Goal: Information Seeking & Learning: Learn about a topic

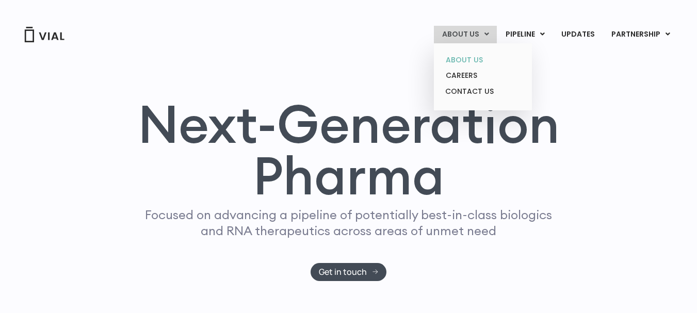
click at [465, 59] on link "ABOUT US" at bounding box center [483, 60] width 90 height 16
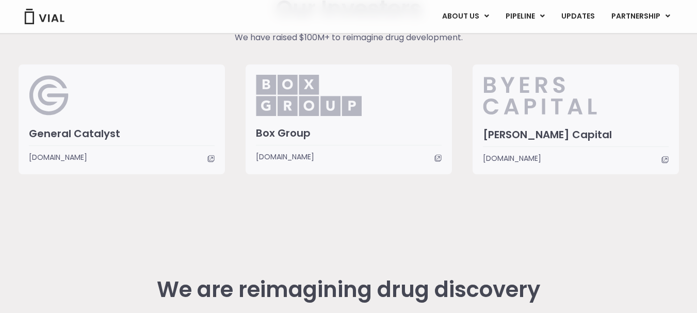
scroll to position [2515, 0]
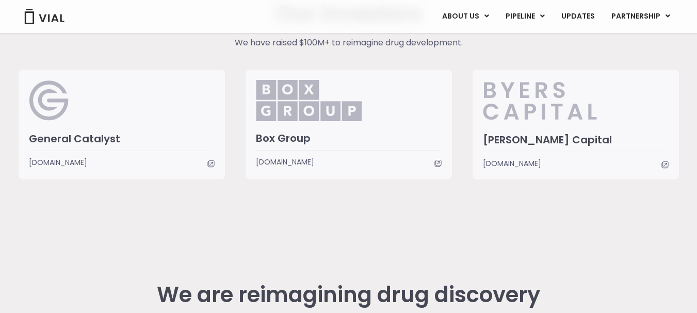
click at [554, 295] on h2 "We are reimagining drug discovery" at bounding box center [349, 295] width 418 height 25
